Goal: Transaction & Acquisition: Purchase product/service

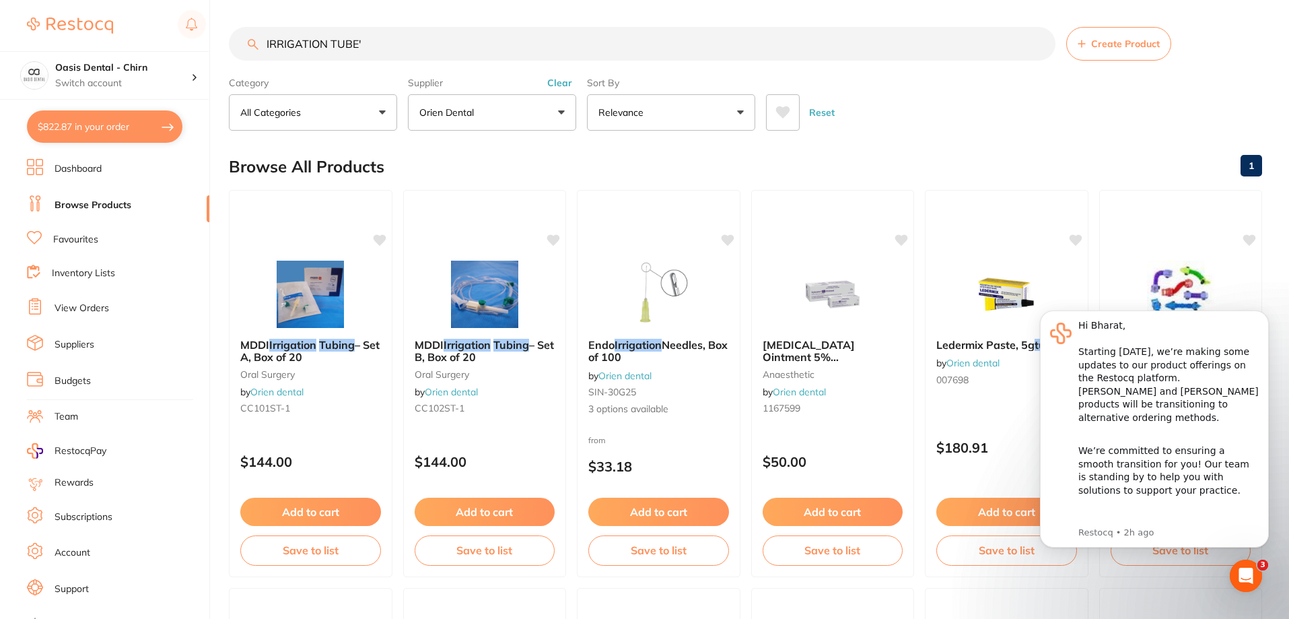
click at [375, 42] on input "IRRIGATION TUBE'" at bounding box center [642, 44] width 827 height 34
type input "IRRIGATION TUBE"
click at [1006, 125] on div "Reset" at bounding box center [1008, 106] width 485 height 47
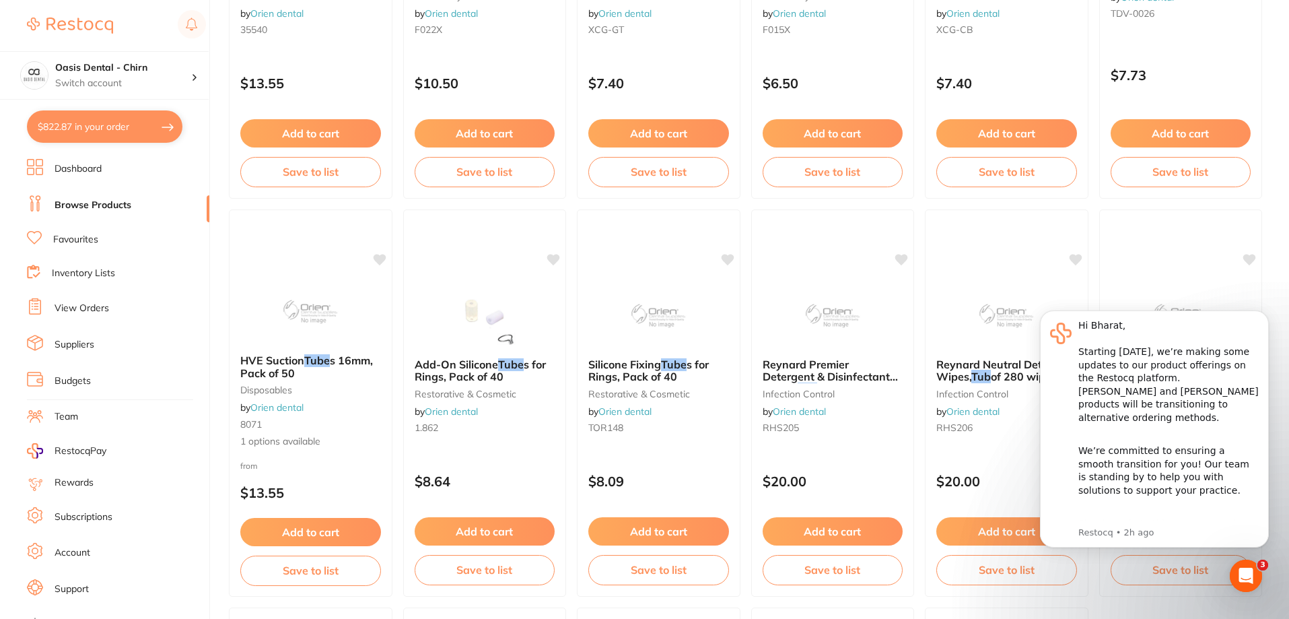
scroll to position [1818, 0]
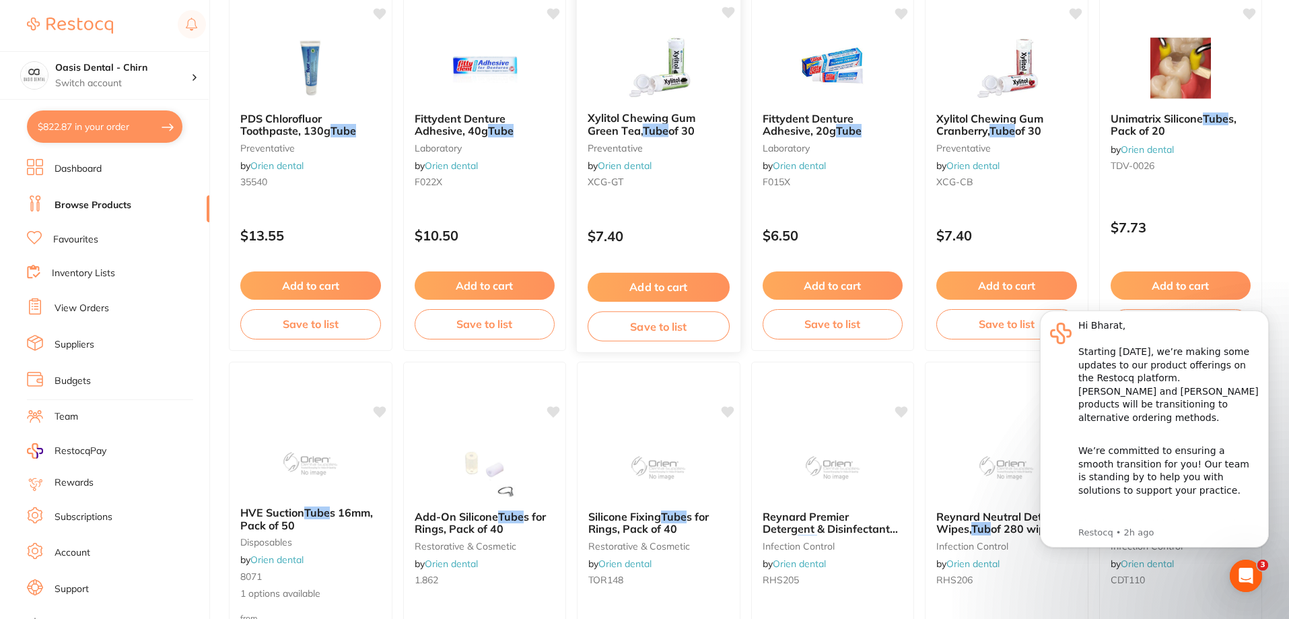
click at [675, 76] on img at bounding box center [659, 67] width 88 height 68
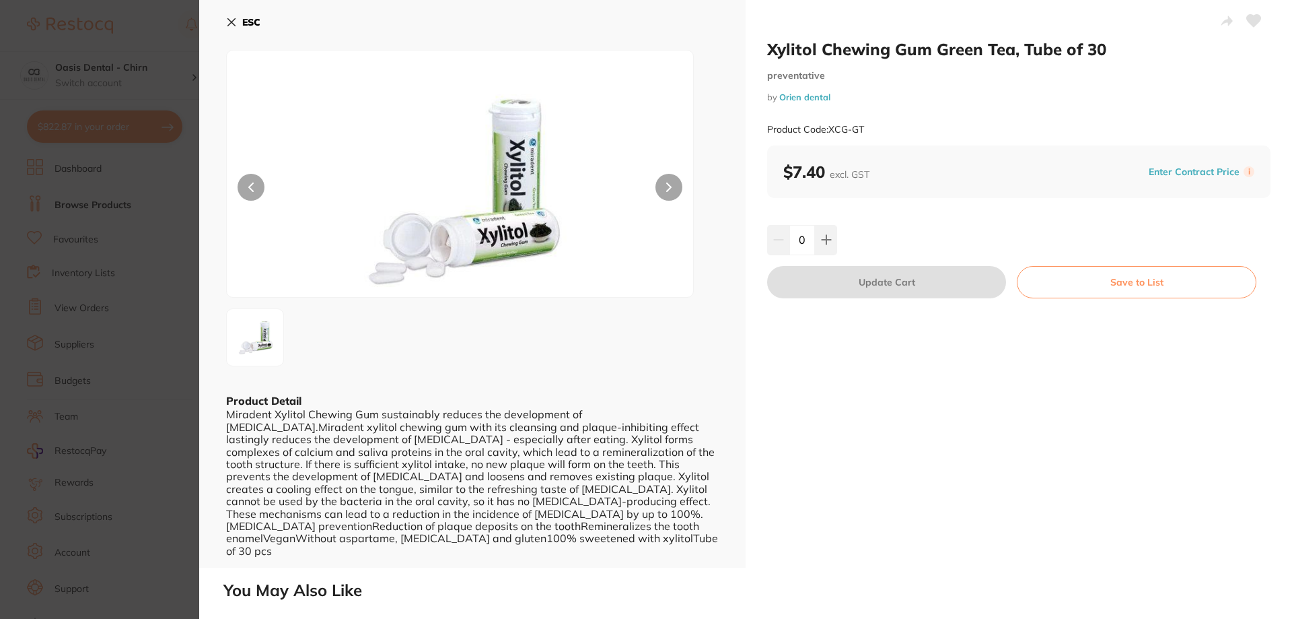
click at [230, 20] on icon at bounding box center [231, 22] width 11 height 11
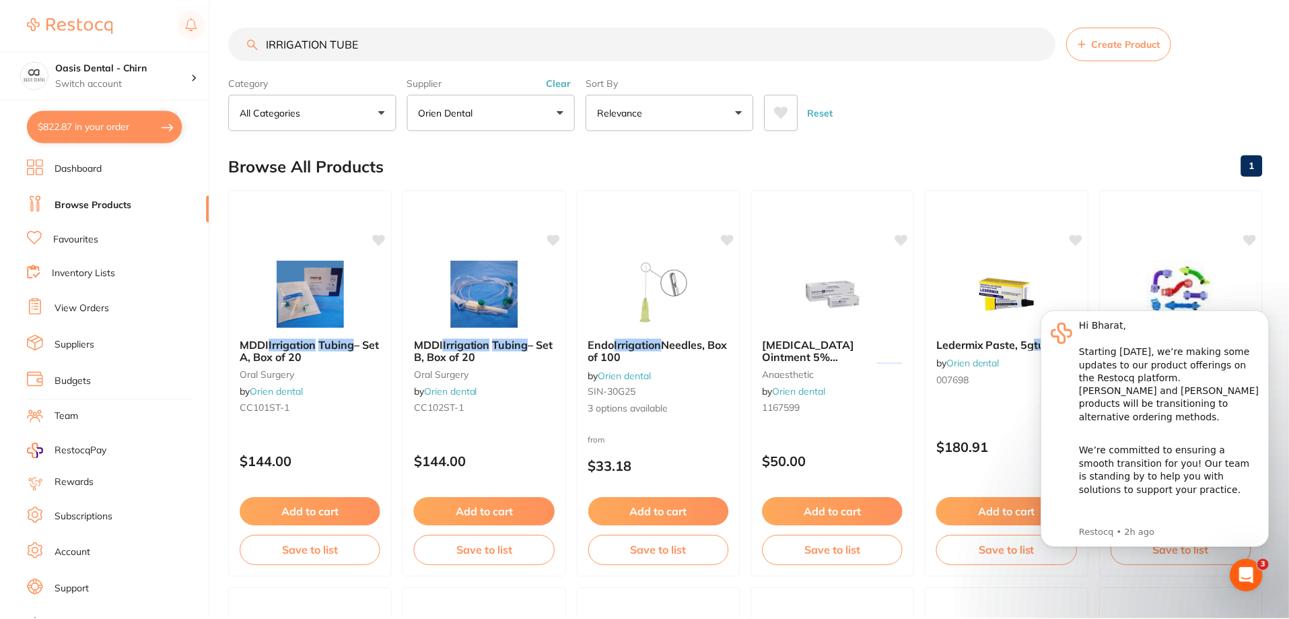
scroll to position [1818, 0]
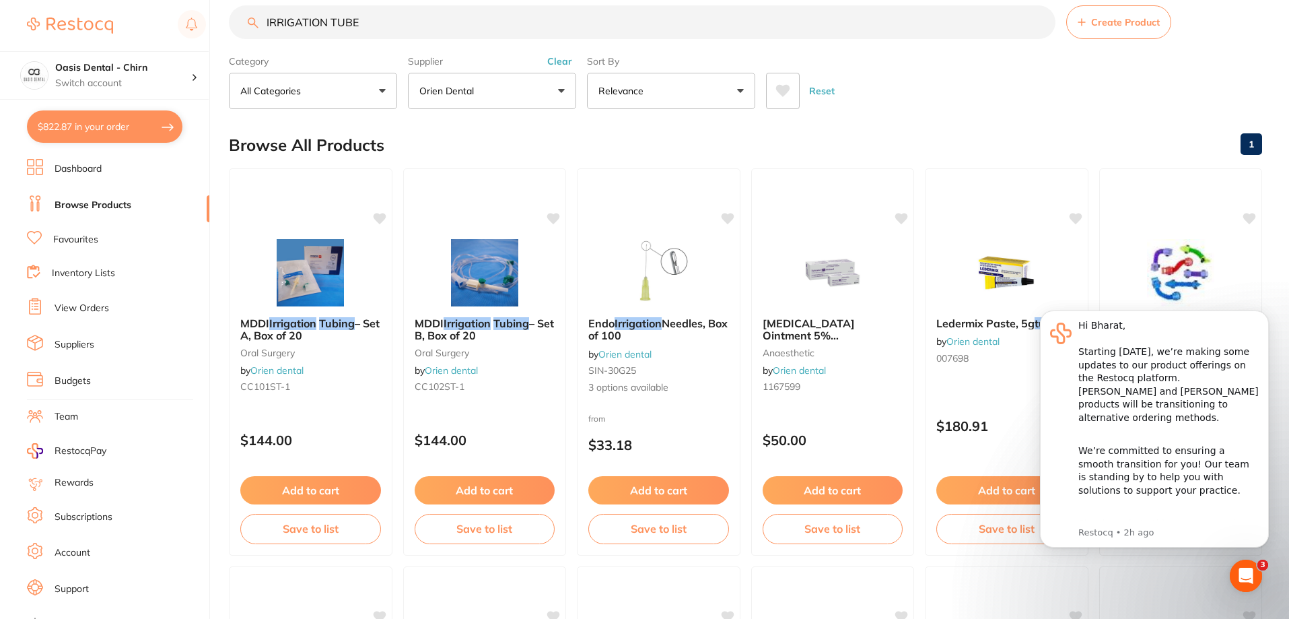
scroll to position [0, 0]
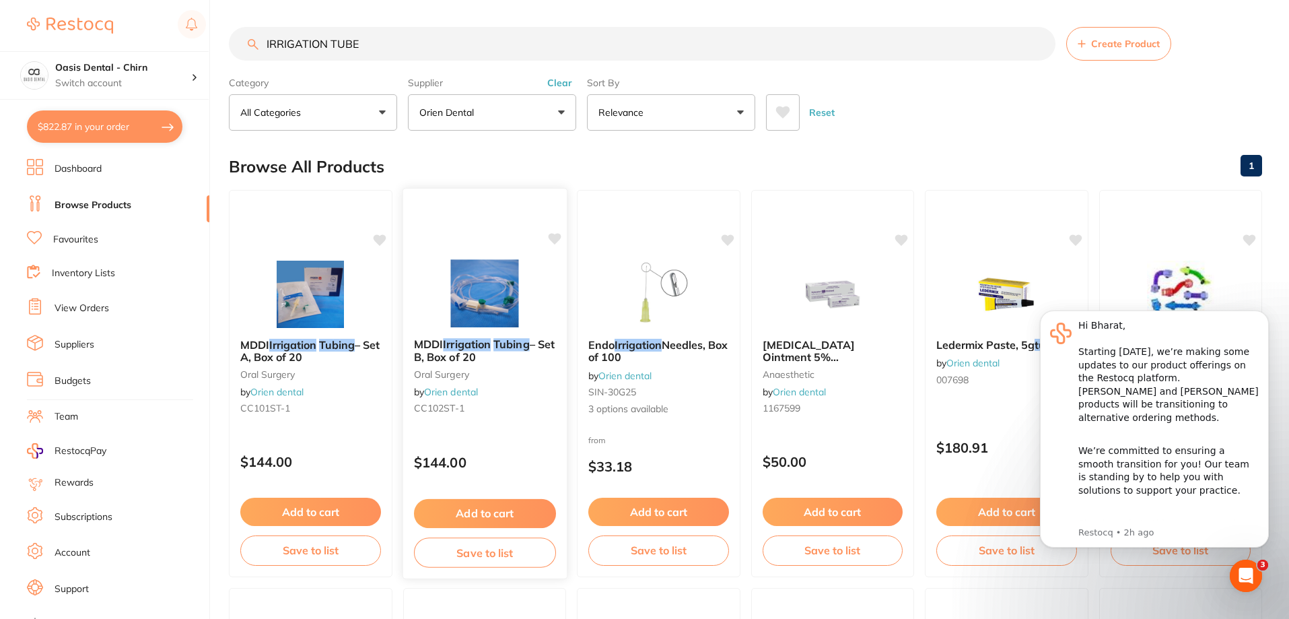
click at [484, 279] on img at bounding box center [484, 293] width 88 height 68
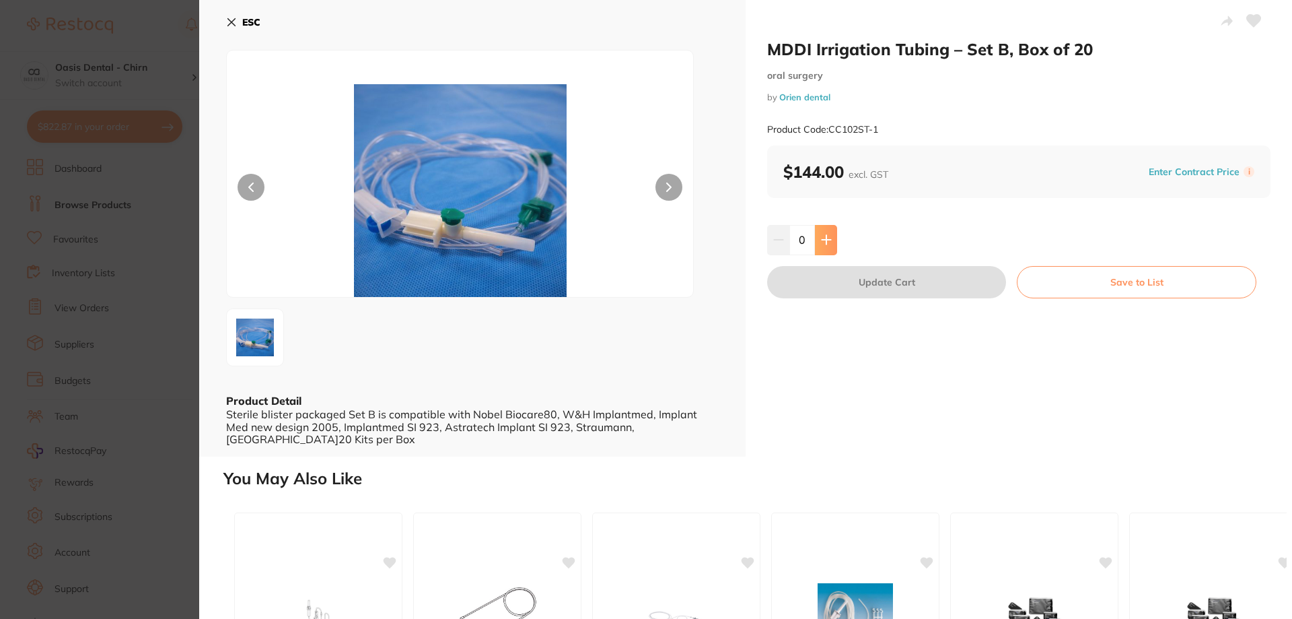
click at [835, 236] on button at bounding box center [826, 240] width 22 height 30
type input "1"
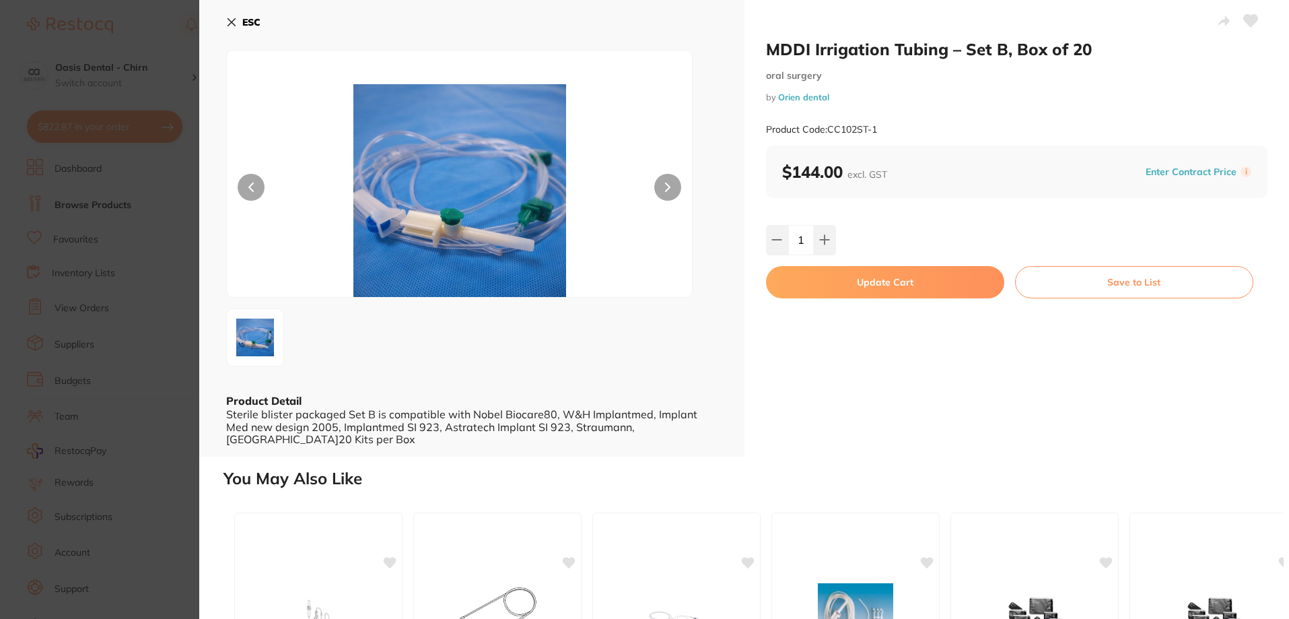
click at [904, 281] on button "Update Cart" at bounding box center [885, 282] width 238 height 32
checkbox input "false"
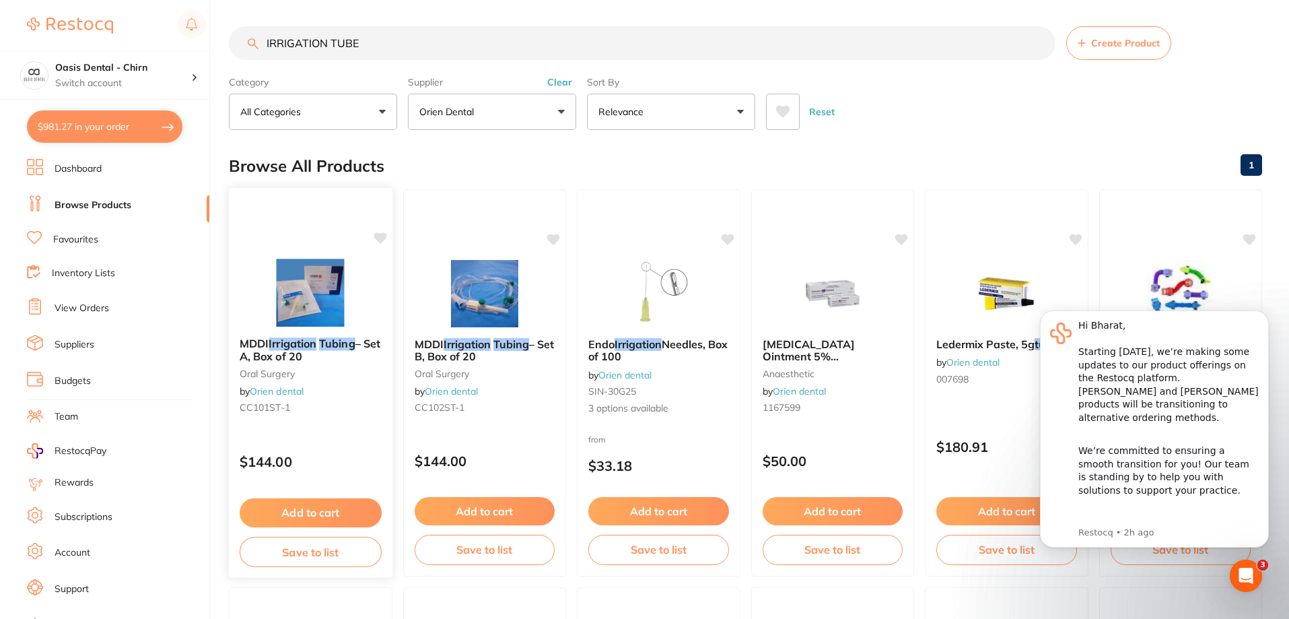
click at [306, 286] on img at bounding box center [311, 292] width 88 height 68
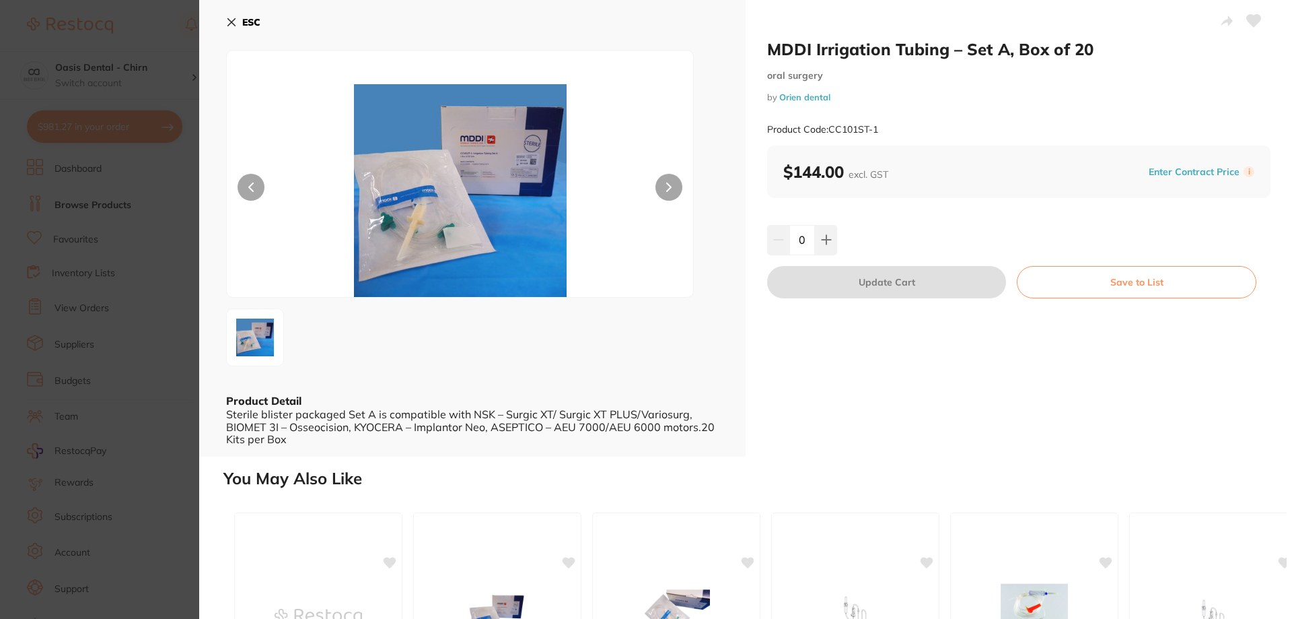
drag, startPoint x: 230, startPoint y: 17, endPoint x: 387, endPoint y: 156, distance: 209.9
click at [230, 17] on icon at bounding box center [231, 22] width 11 height 11
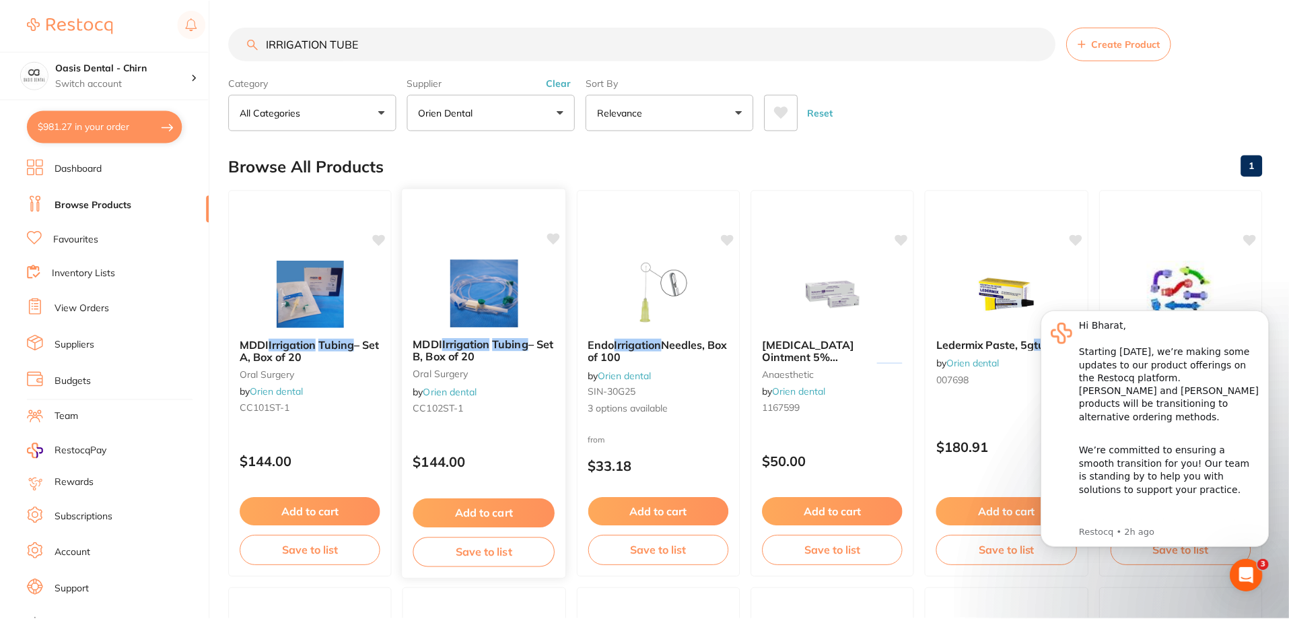
scroll to position [1, 0]
click at [510, 256] on div "MDDI Irrigation Tubing – Set B, Box of 20 [MEDICAL_DATA] by Orien dental CC102S…" at bounding box center [484, 382] width 165 height 391
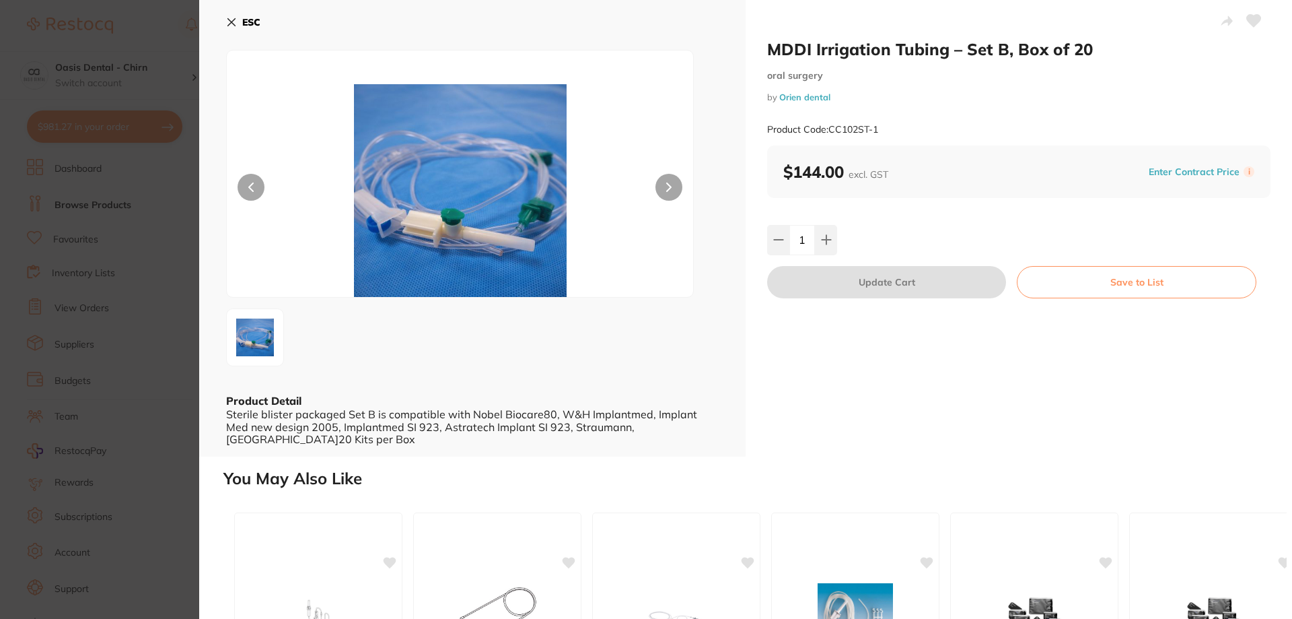
click at [237, 22] on button "ESC" at bounding box center [243, 22] width 34 height 23
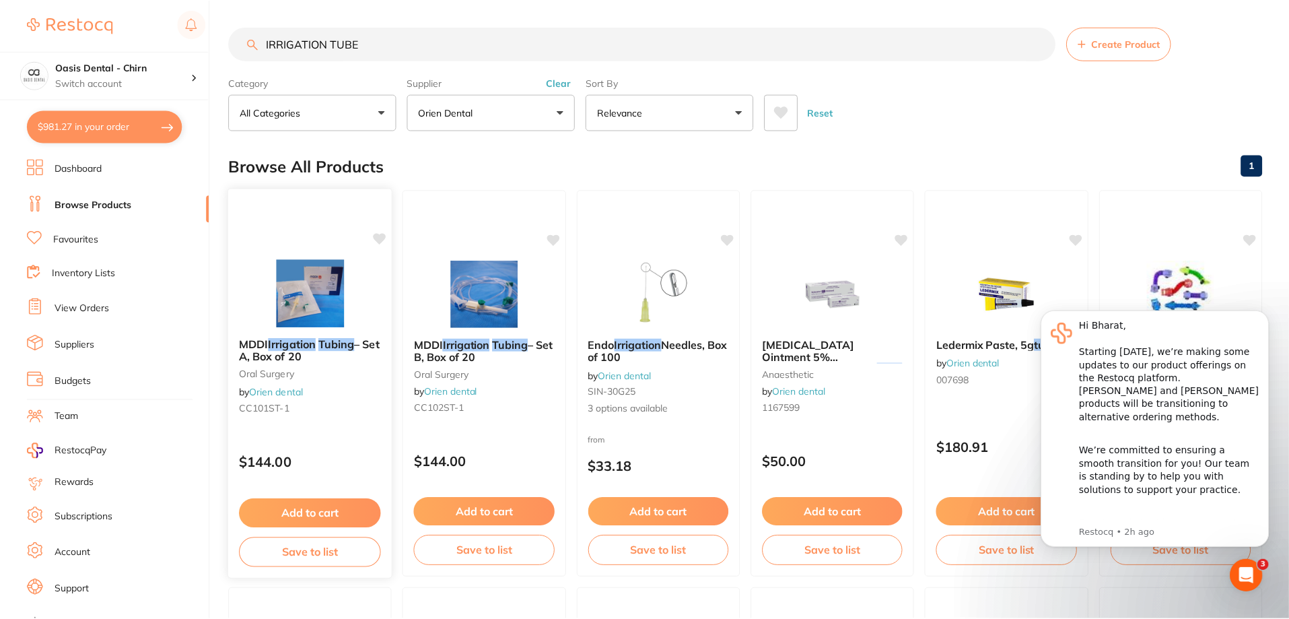
scroll to position [1, 0]
click at [318, 287] on img at bounding box center [311, 292] width 88 height 68
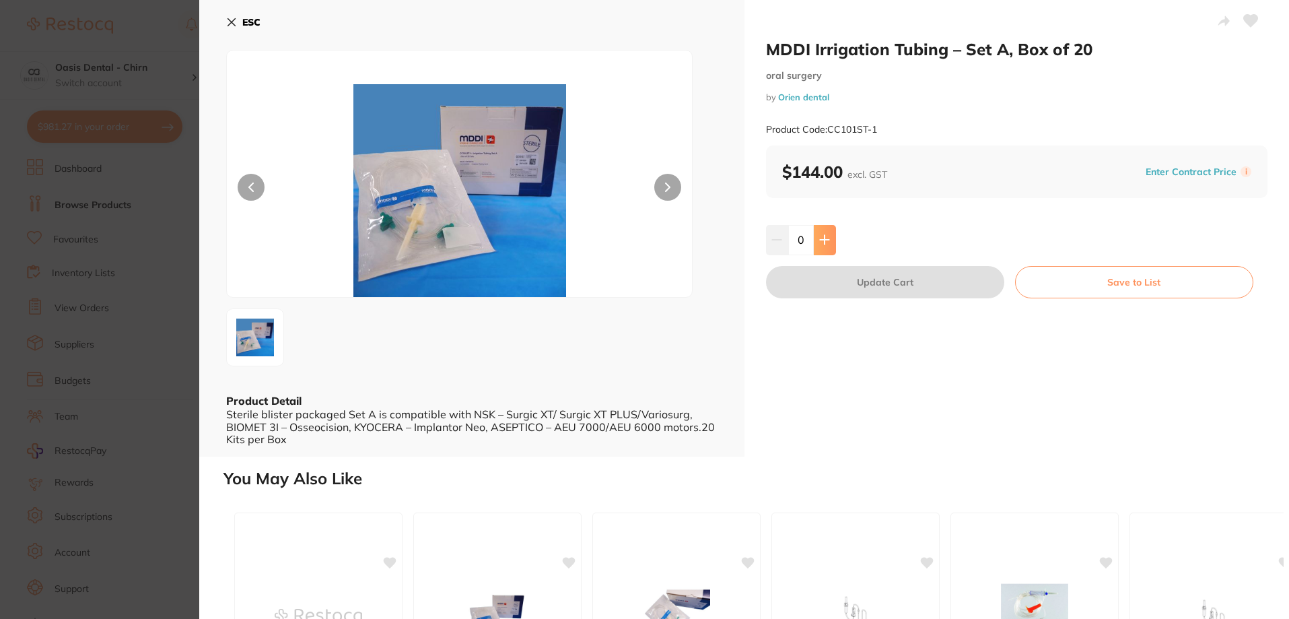
click at [820, 237] on icon at bounding box center [824, 239] width 11 height 11
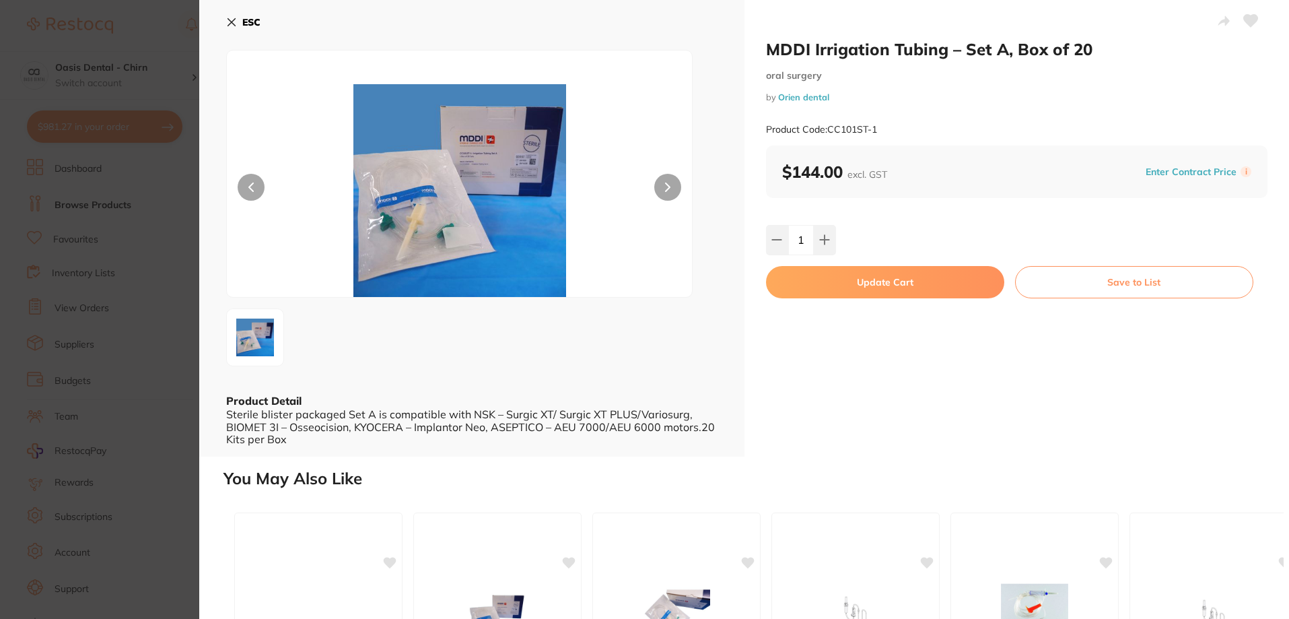
type input "1"
click at [854, 283] on button "Update Cart" at bounding box center [885, 282] width 238 height 32
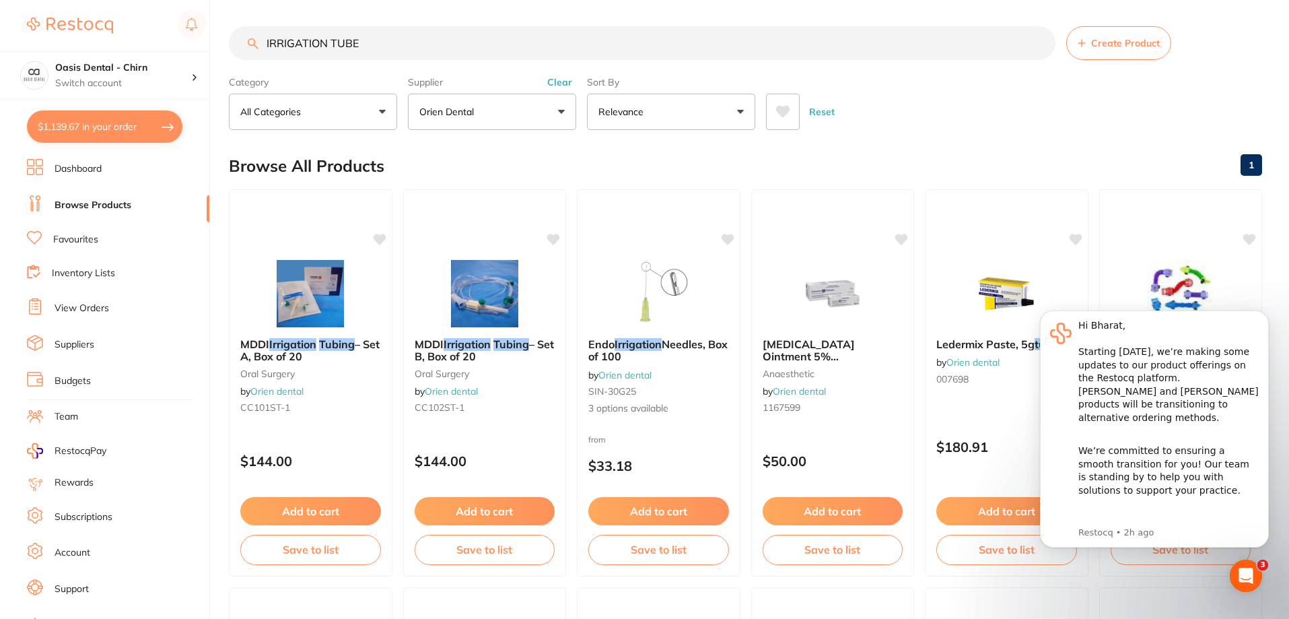
click at [105, 124] on button "$1,139.67 in your order" at bounding box center [105, 126] width 156 height 32
checkbox input "true"
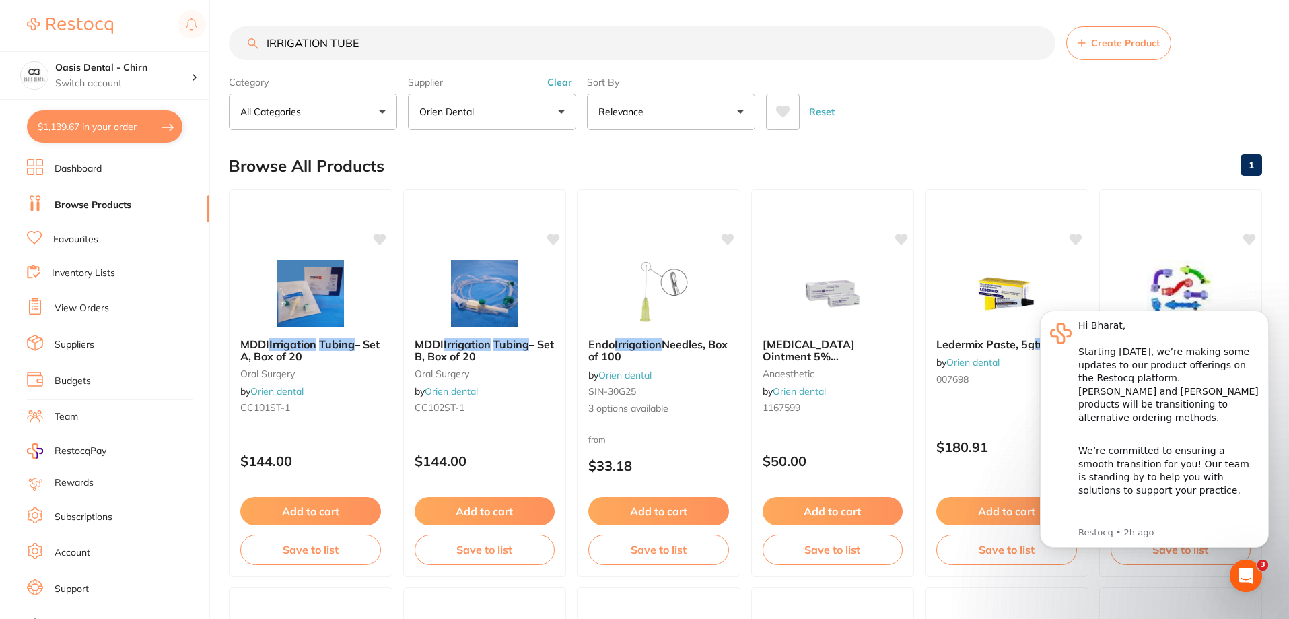
checkbox input "true"
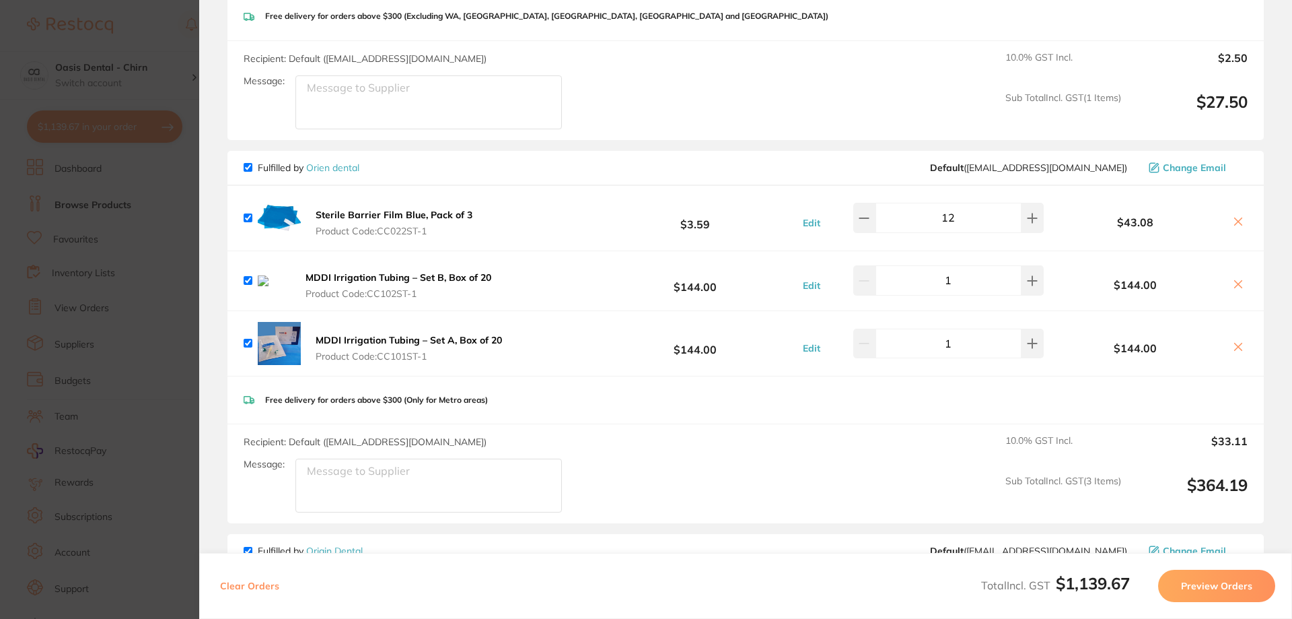
scroll to position [875, 0]
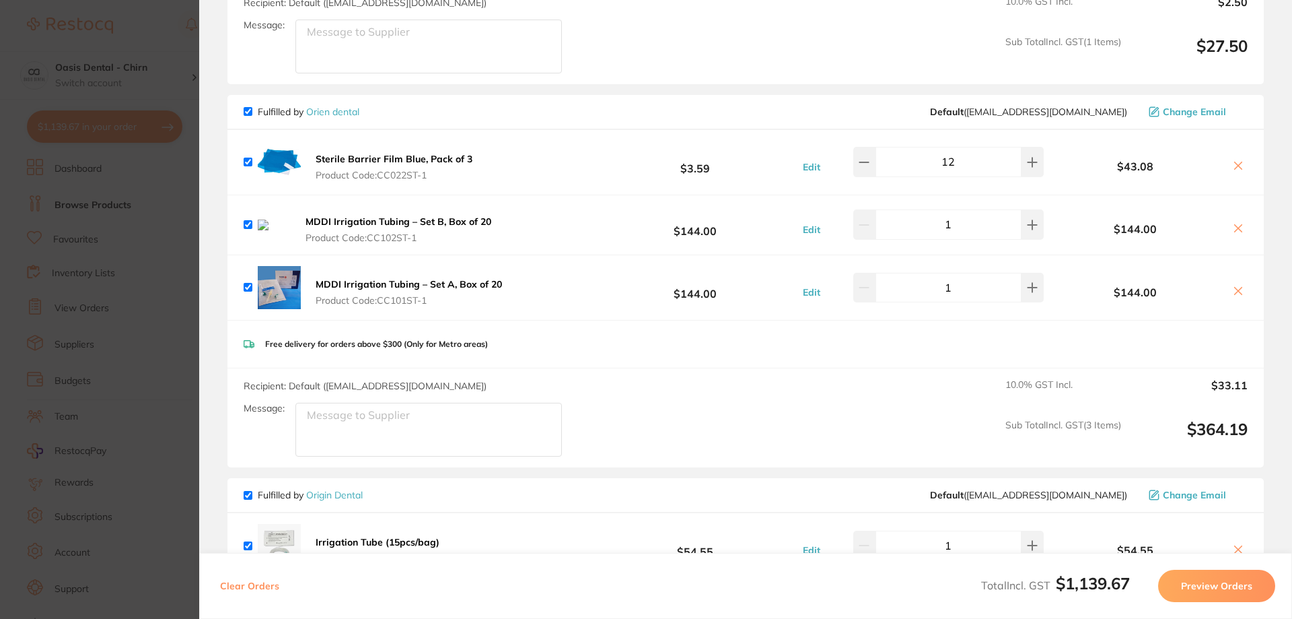
click at [1233, 230] on icon at bounding box center [1238, 228] width 11 height 11
click at [1279, 83] on section "Review Orders Your orders are being processed and we will notify you once we ha…" at bounding box center [745, 309] width 1093 height 619
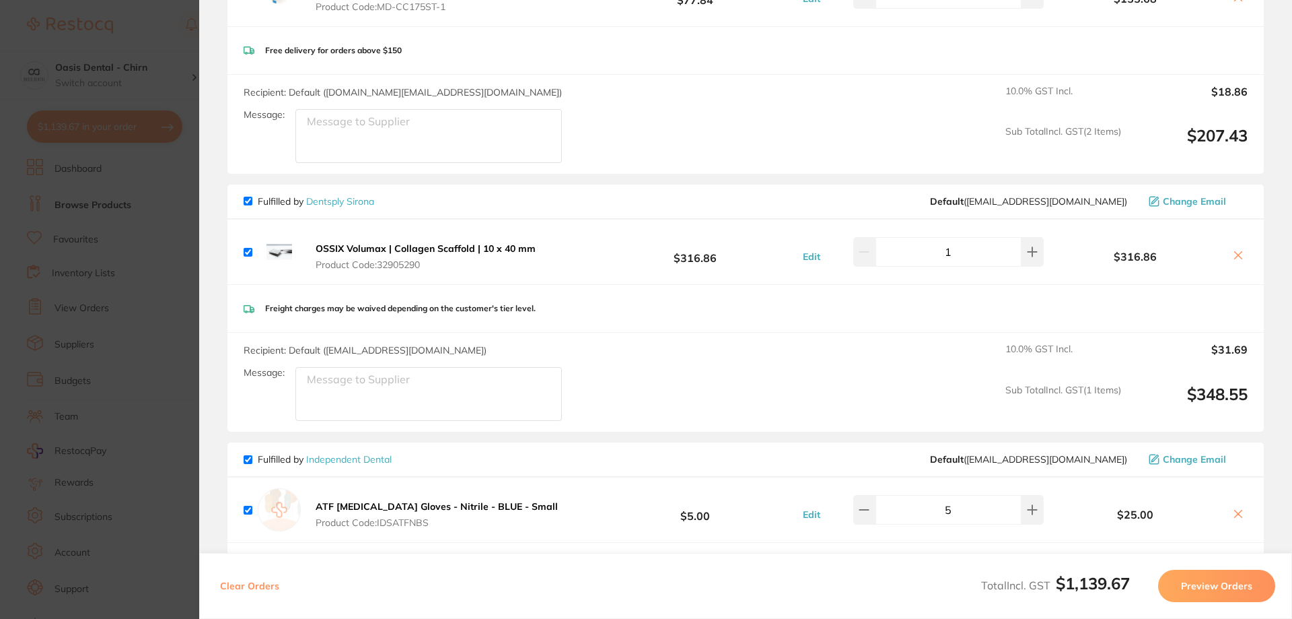
scroll to position [0, 0]
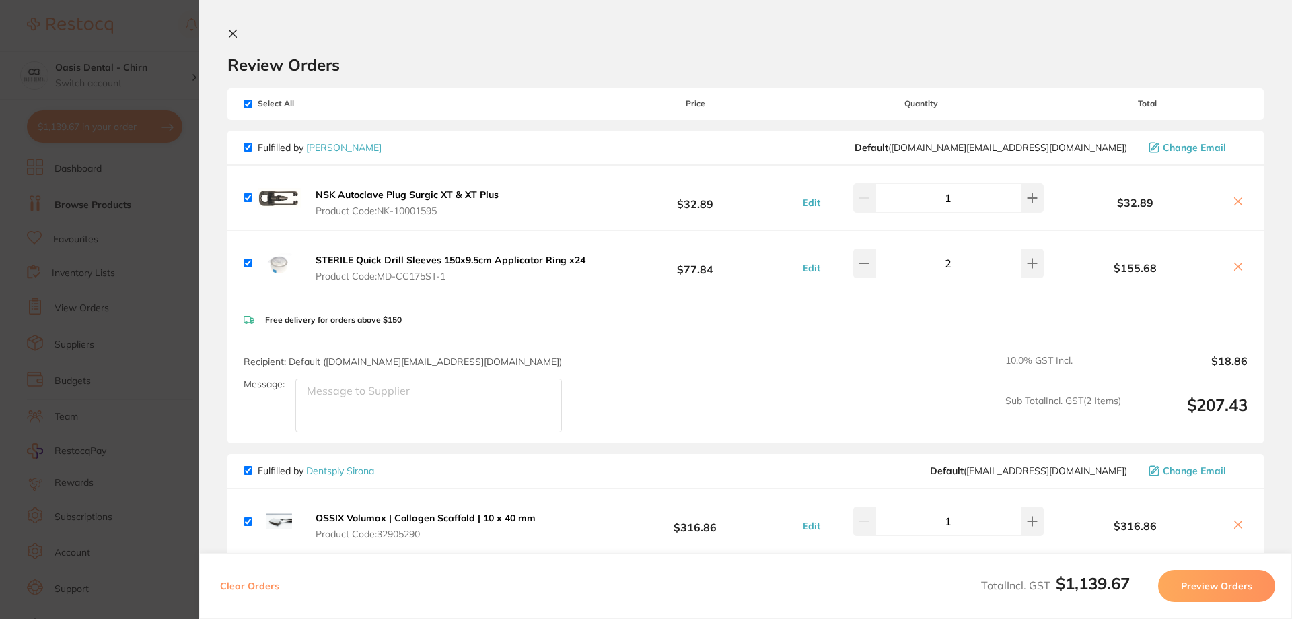
click at [240, 30] on button at bounding box center [236, 34] width 16 height 13
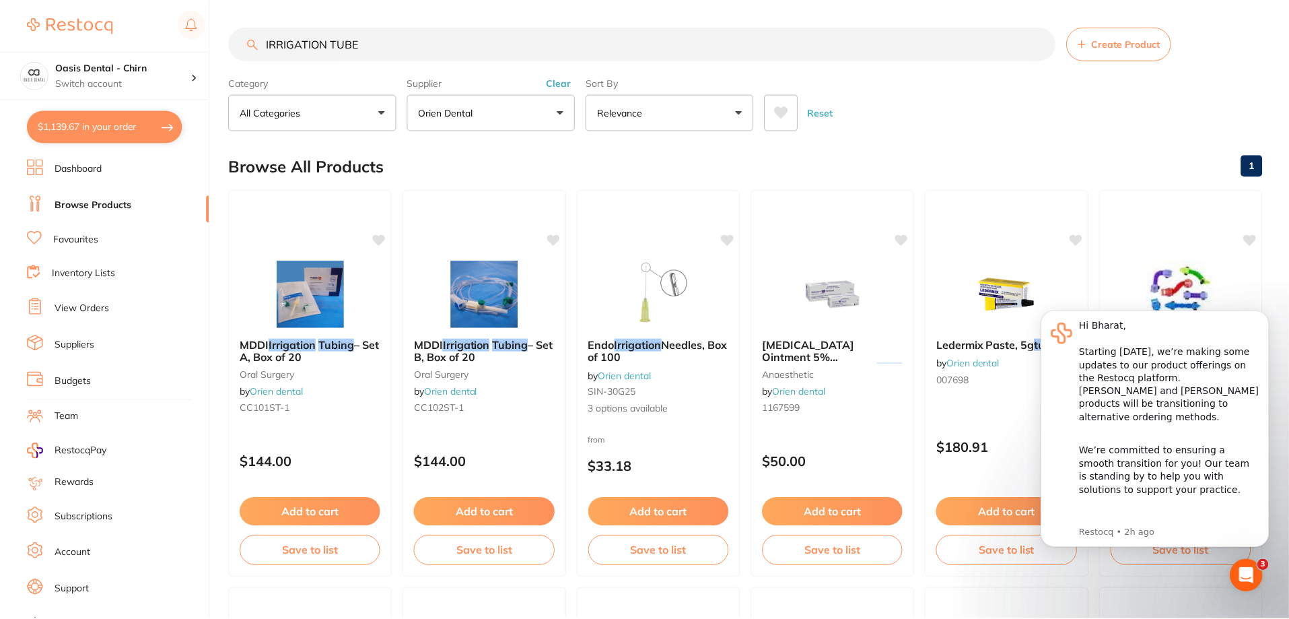
scroll to position [1, 0]
click at [350, 298] on img at bounding box center [311, 292] width 88 height 68
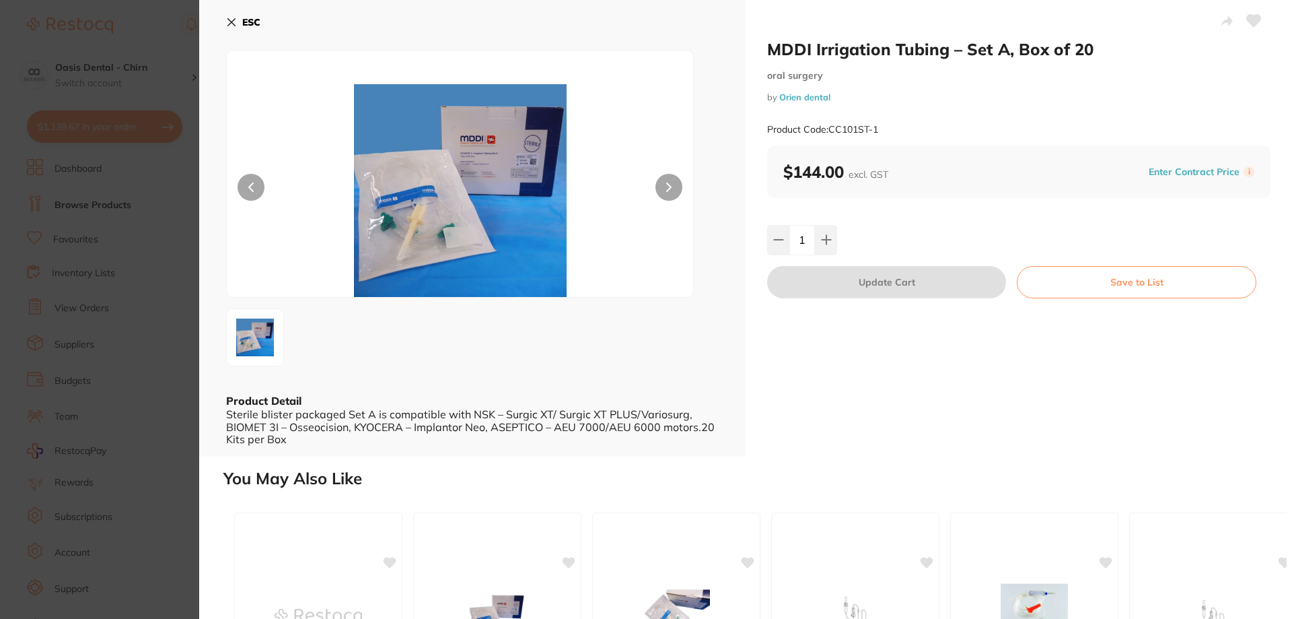
click at [232, 24] on icon at bounding box center [231, 22] width 7 height 7
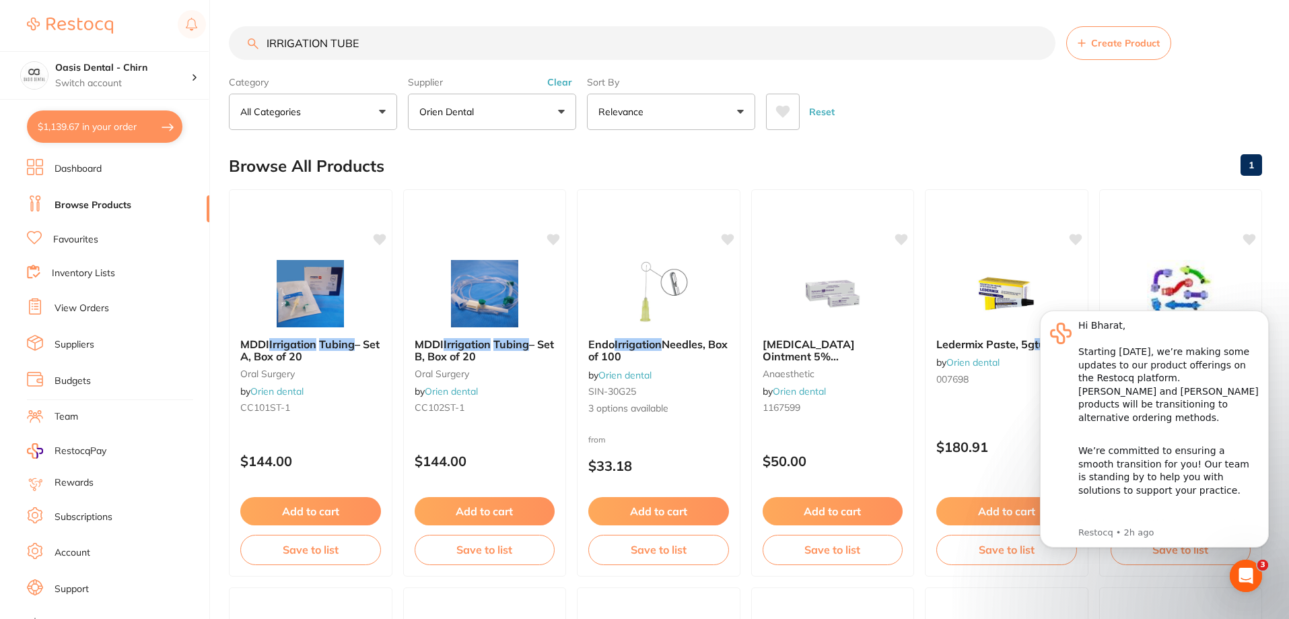
click at [101, 125] on button "$1,139.67 in your order" at bounding box center [105, 126] width 156 height 32
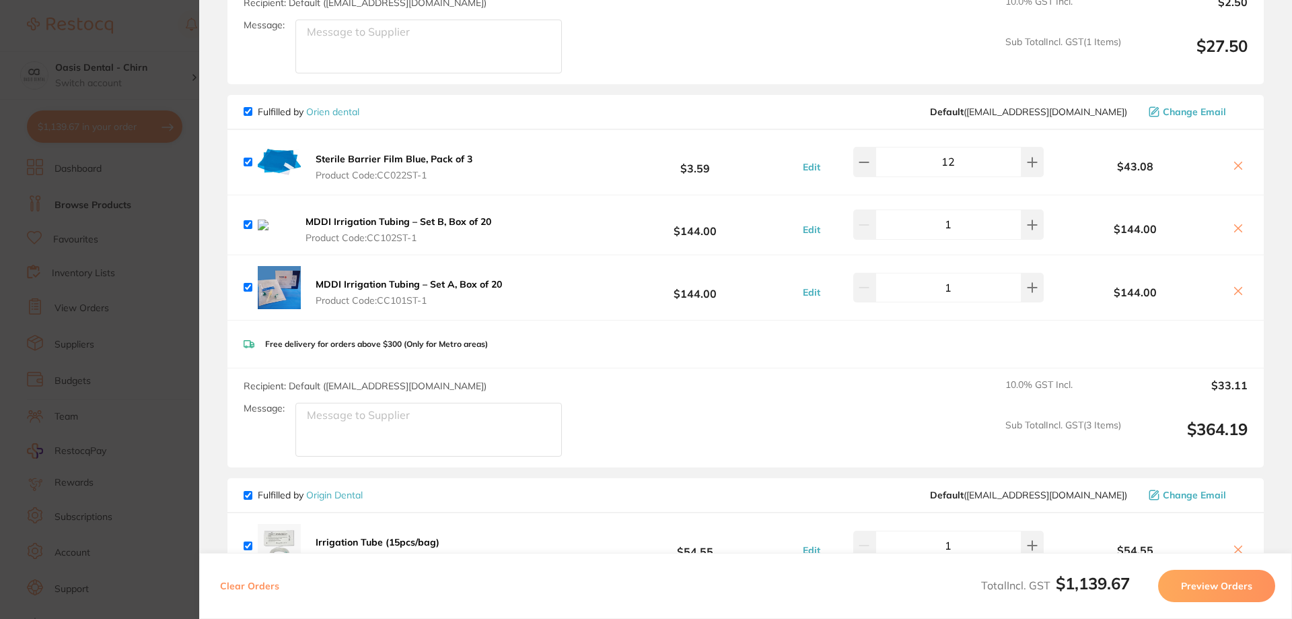
click at [1233, 232] on icon at bounding box center [1238, 228] width 11 height 11
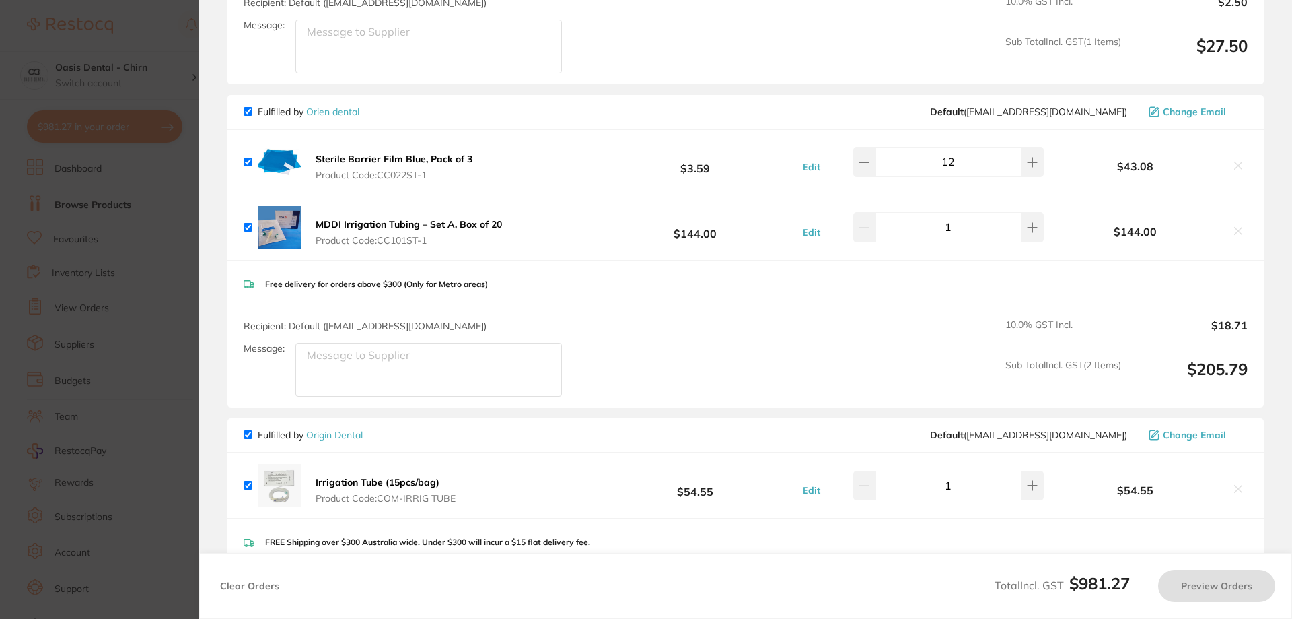
checkbox input "true"
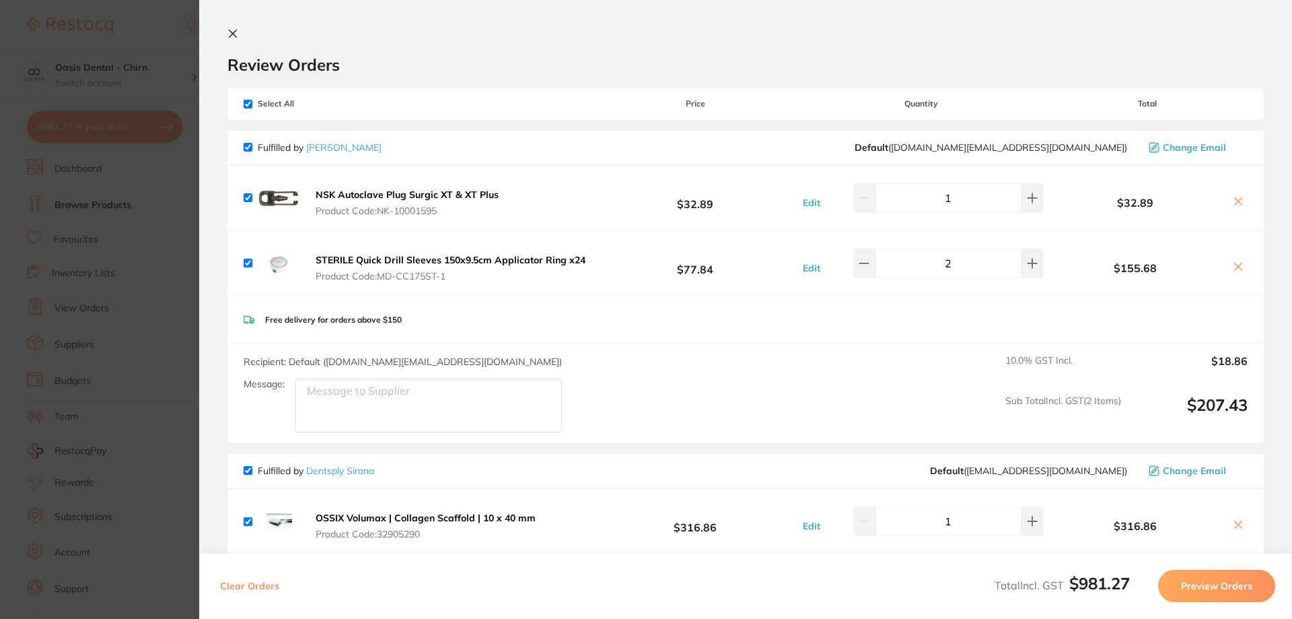
click at [234, 37] on icon at bounding box center [233, 33] width 11 height 11
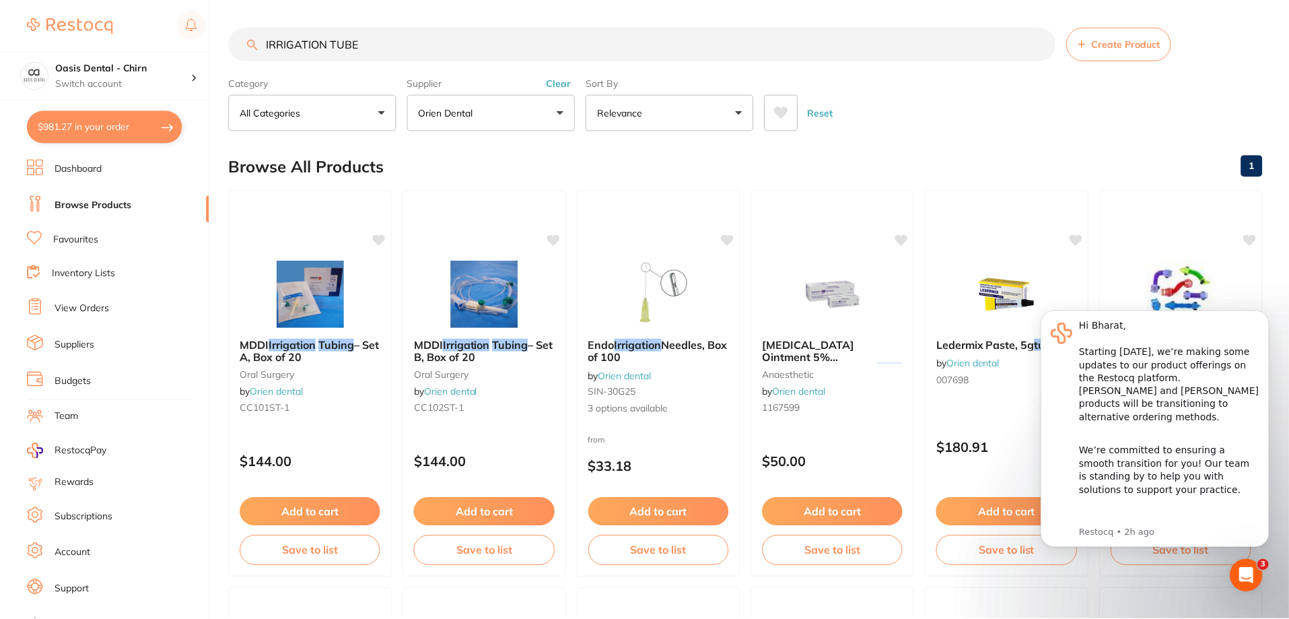
scroll to position [1, 0]
drag, startPoint x: 234, startPoint y: 48, endPoint x: 221, endPoint y: 44, distance: 12.8
click at [228, 47] on div "$981.27 Oasis Dental - Chirn Switch account Oasis Dental - Chirn $981.27 in you…" at bounding box center [644, 308] width 1289 height 619
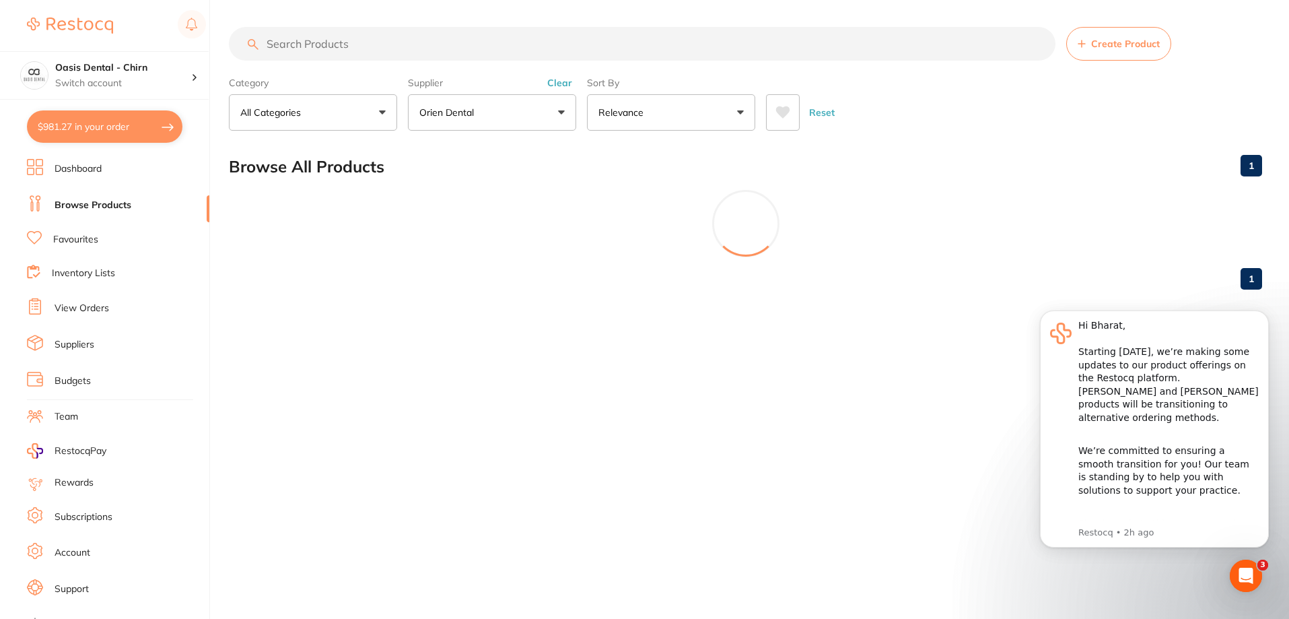
scroll to position [0, 0]
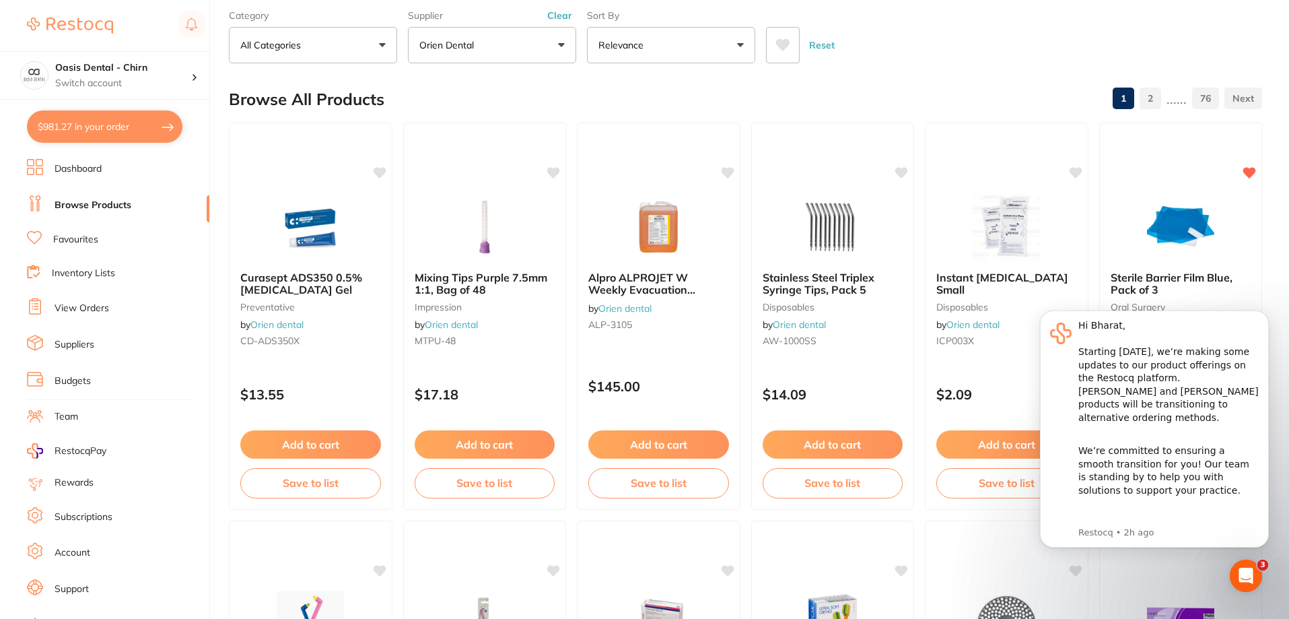
click at [102, 127] on button "$981.27 in your order" at bounding box center [105, 126] width 156 height 32
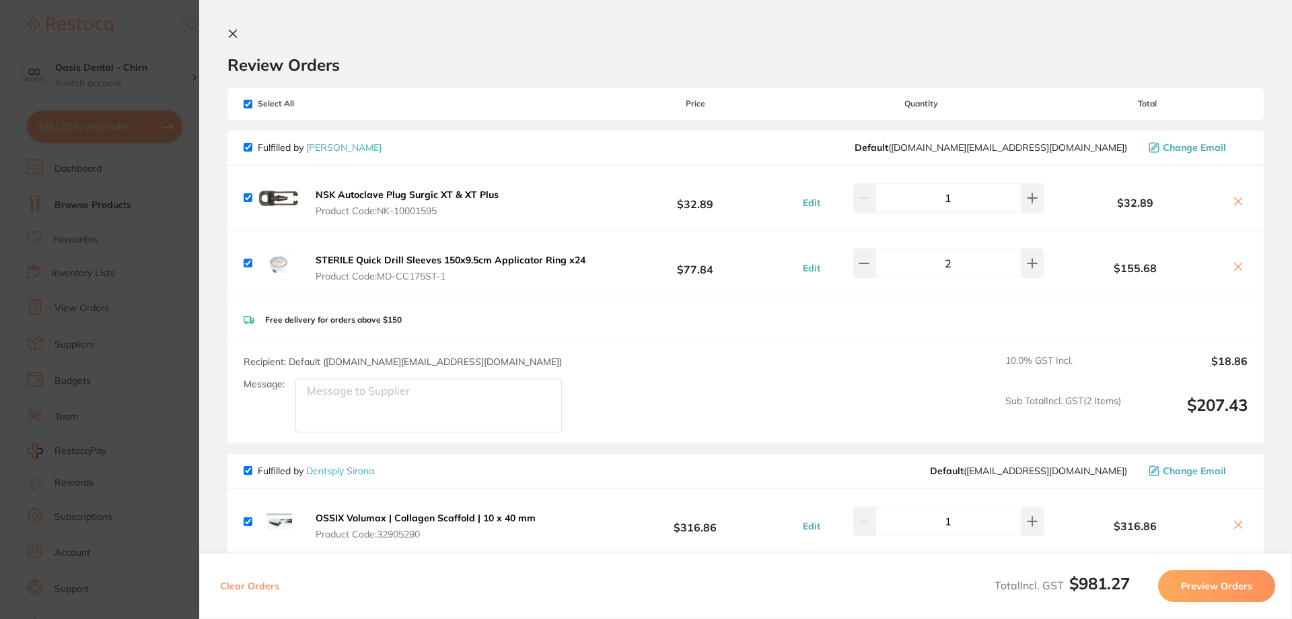
click at [239, 29] on button at bounding box center [236, 34] width 16 height 13
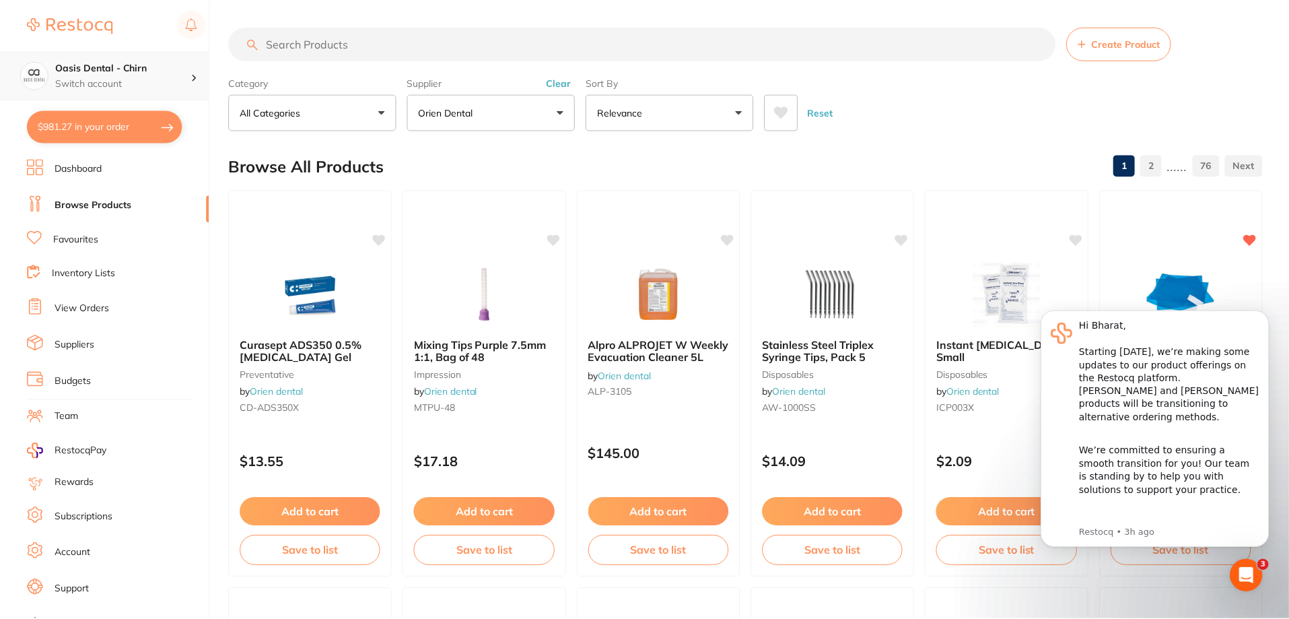
scroll to position [67, 0]
